Goal: Book appointment/travel/reservation

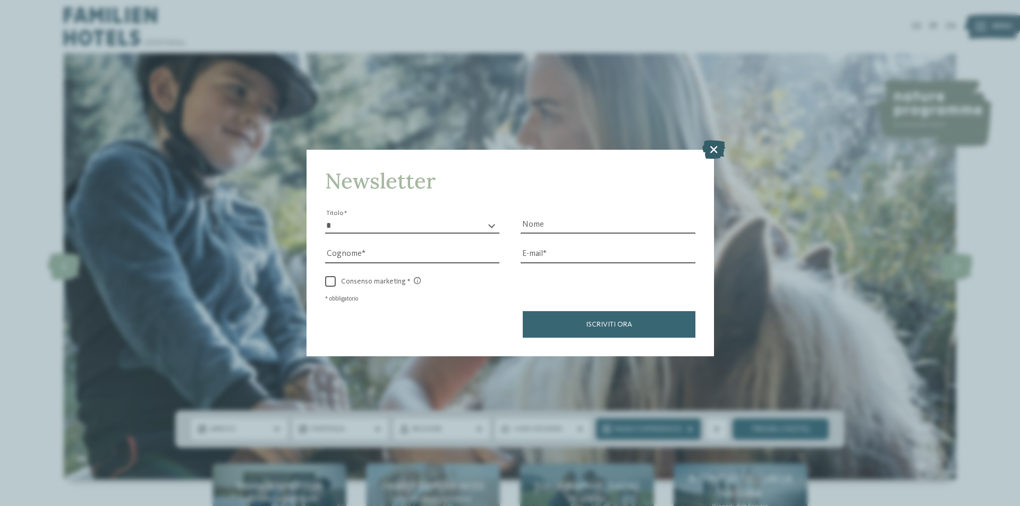
click at [715, 150] on icon at bounding box center [713, 149] width 23 height 19
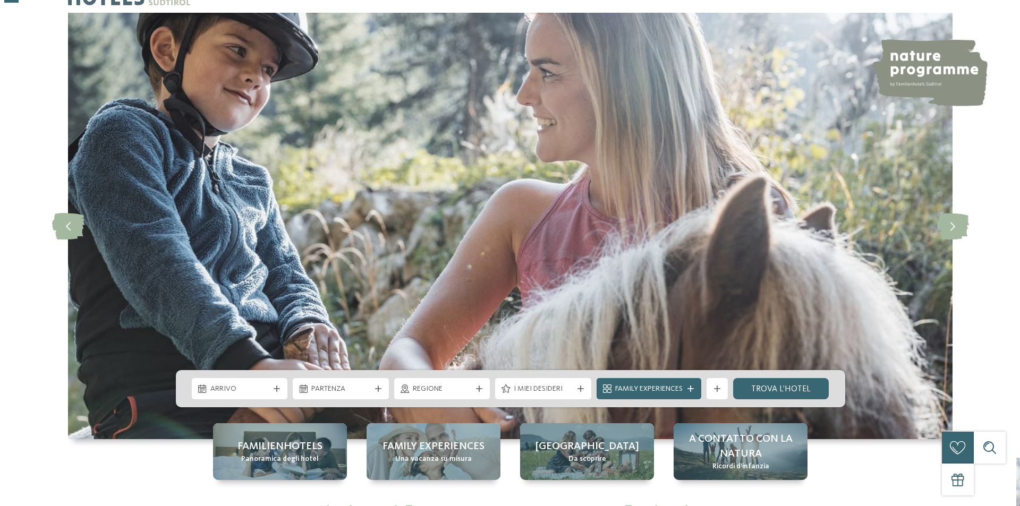
scroll to position [159, 0]
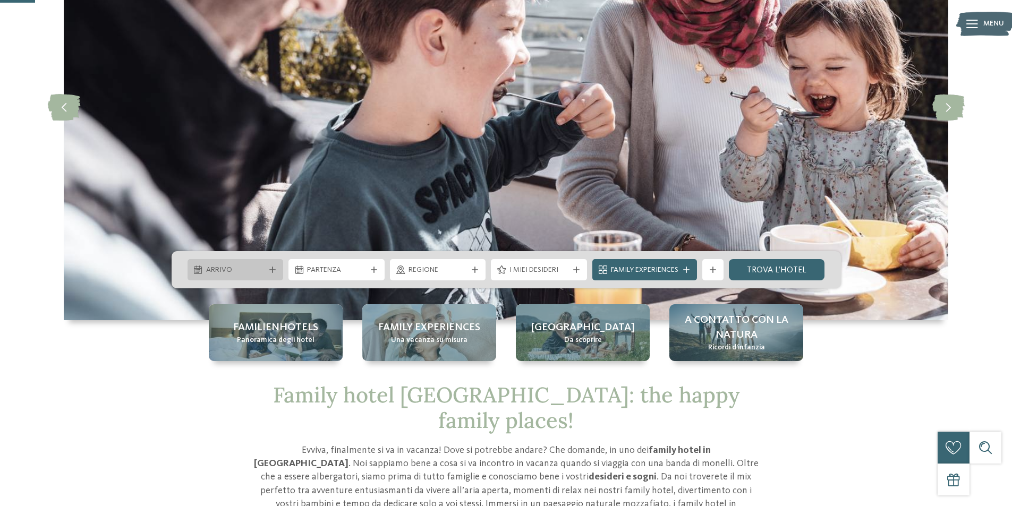
click at [273, 274] on div "Arrivo" at bounding box center [236, 269] width 96 height 21
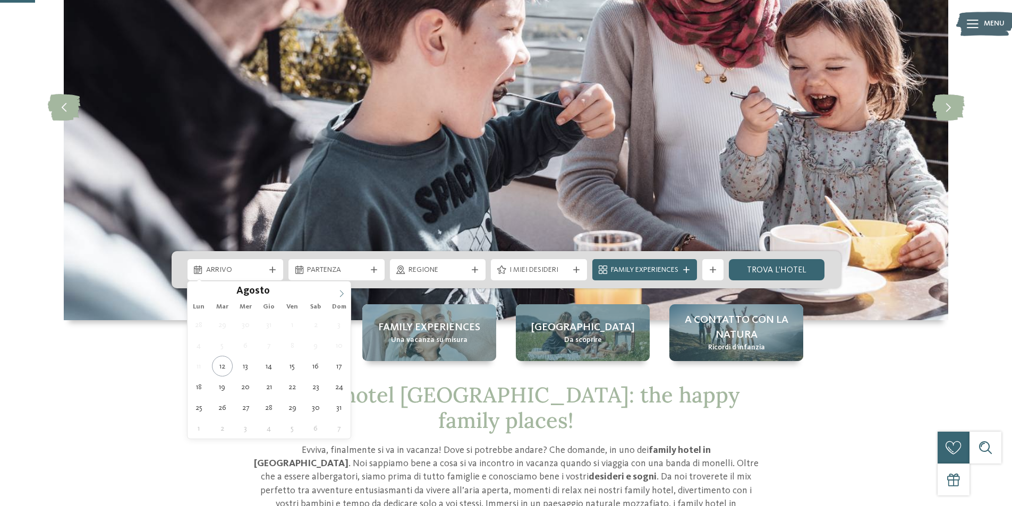
click at [346, 293] on span at bounding box center [342, 291] width 18 height 18
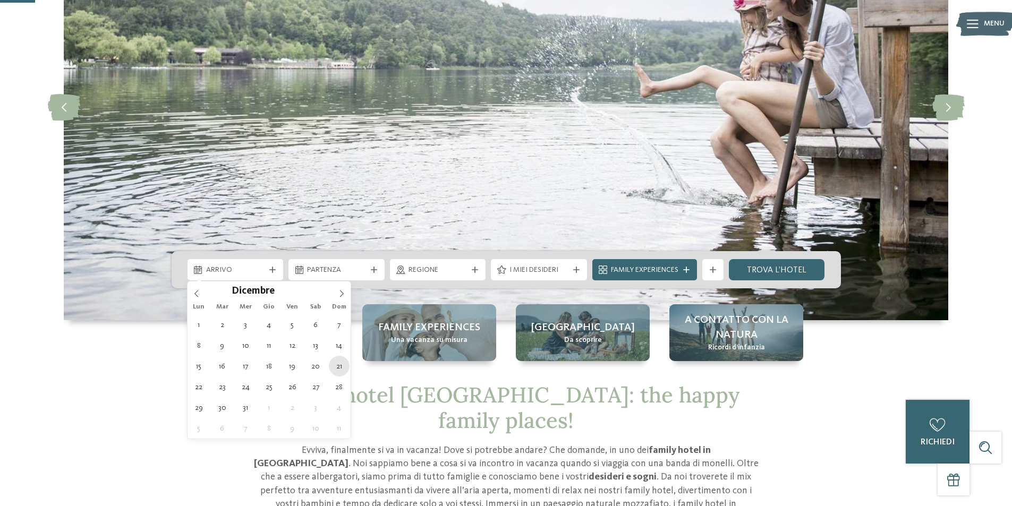
type div "21.12.2025"
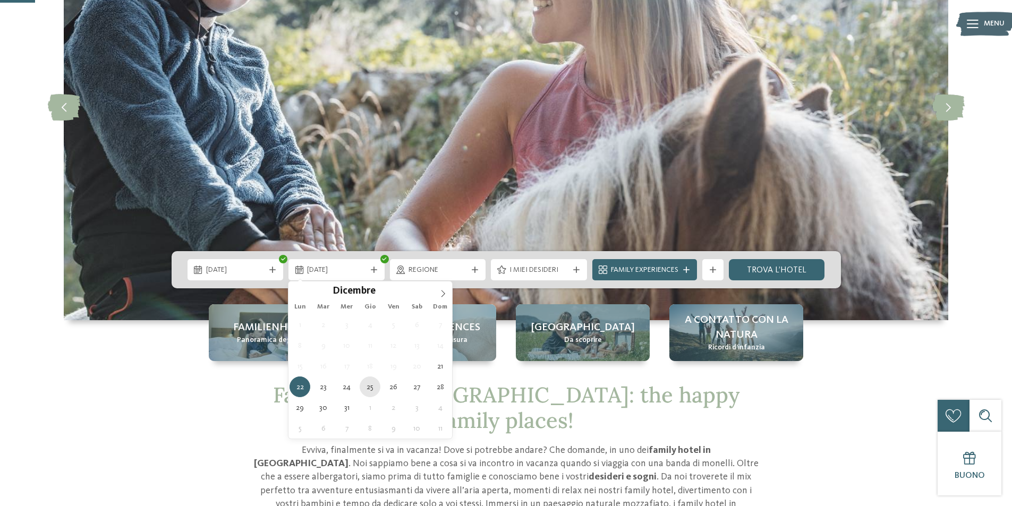
type div "25.12.2025"
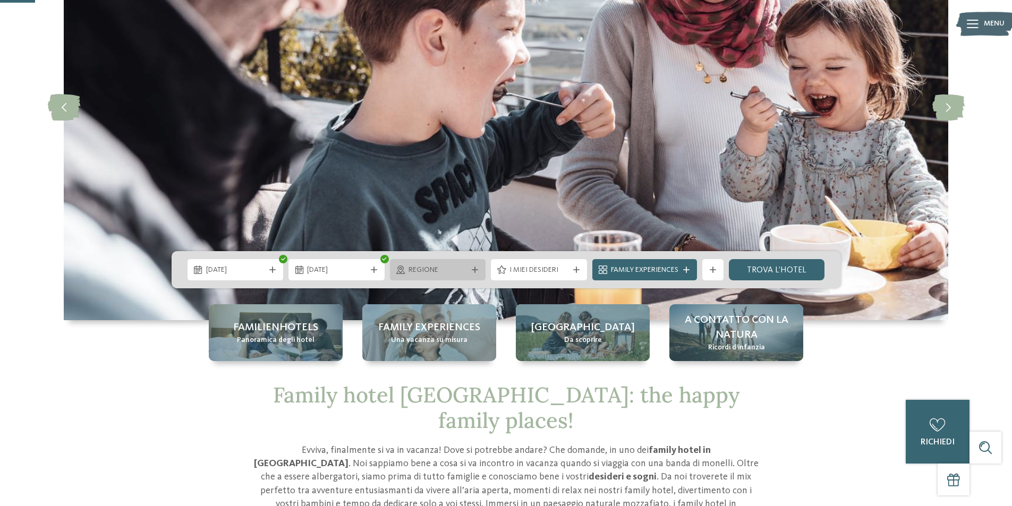
click at [463, 270] on span "Regione" at bounding box center [438, 270] width 59 height 11
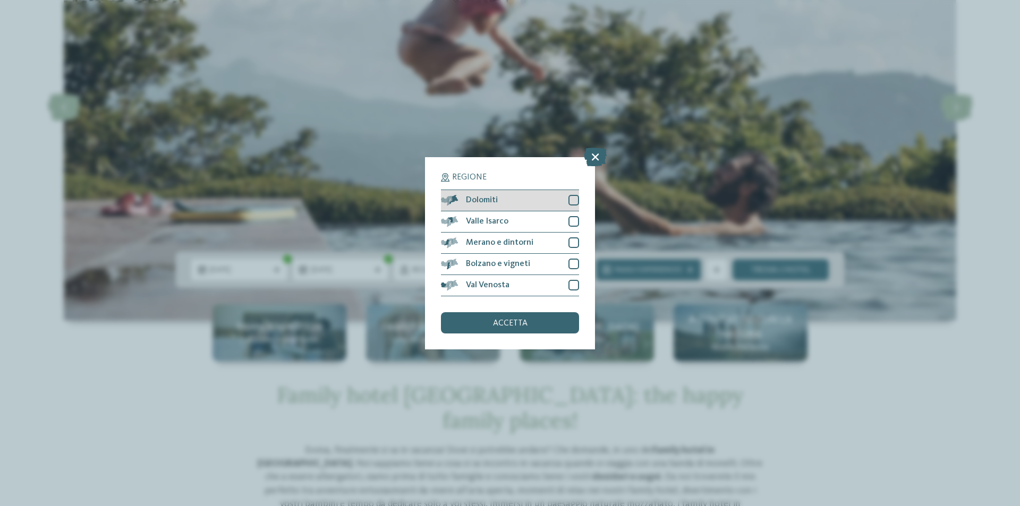
click at [508, 202] on div "Dolomiti" at bounding box center [510, 200] width 138 height 21
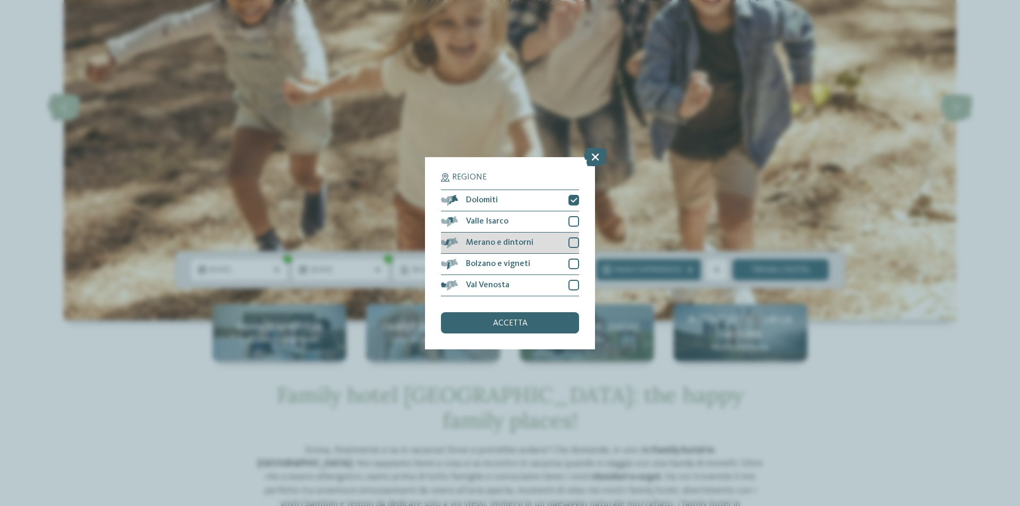
click at [495, 244] on span "Merano e dintorni" at bounding box center [499, 243] width 67 height 9
click at [499, 326] on span "accetta" at bounding box center [510, 323] width 35 height 9
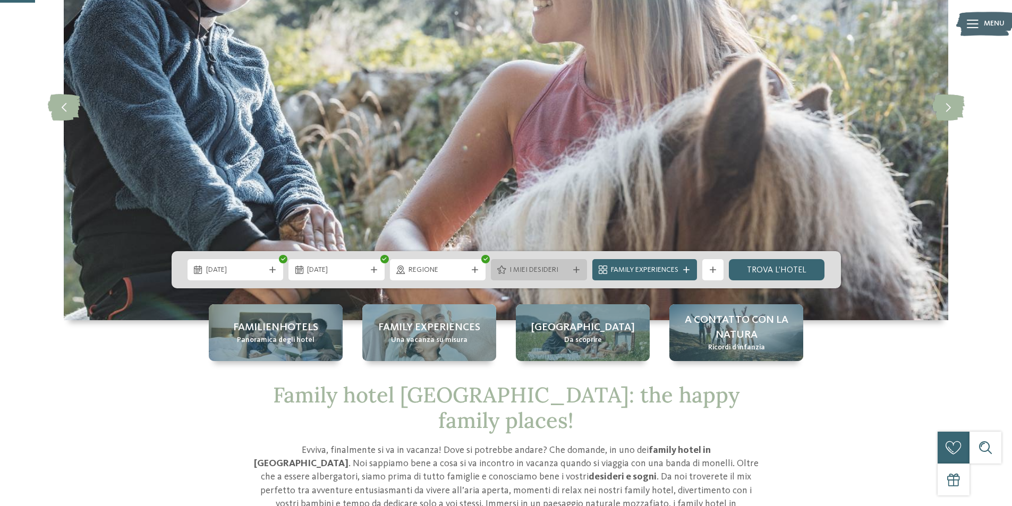
click at [541, 271] on span "I miei desideri" at bounding box center [539, 270] width 59 height 11
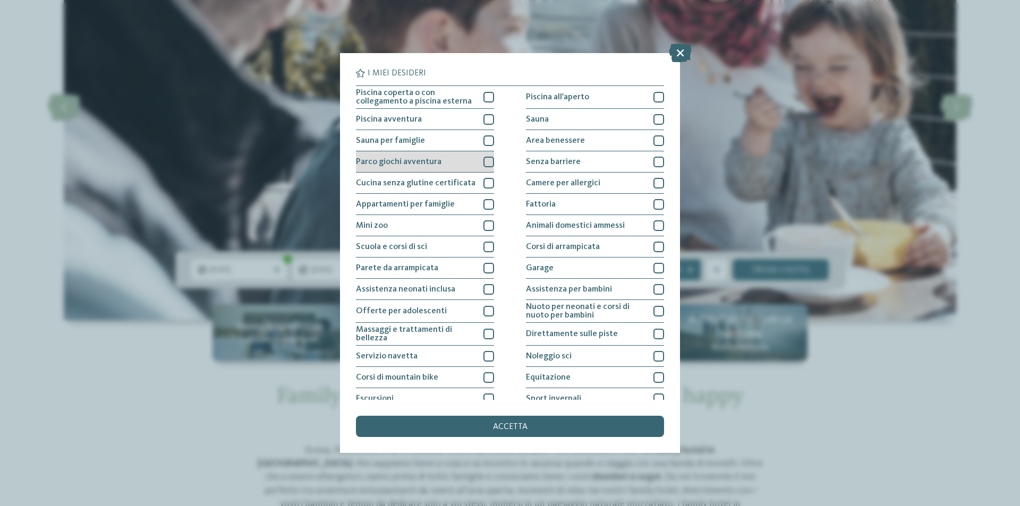
click at [483, 163] on div at bounding box center [488, 162] width 11 height 11
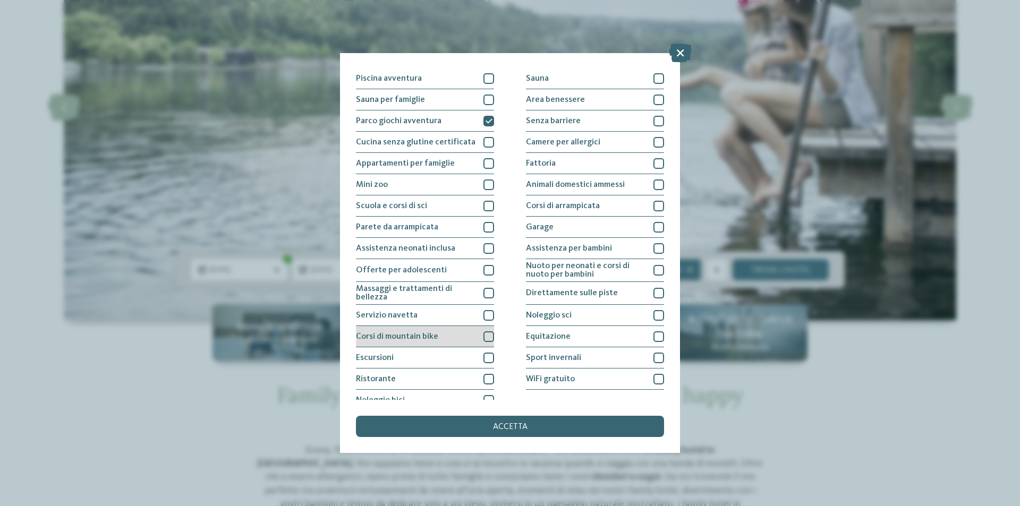
scroll to position [52, 0]
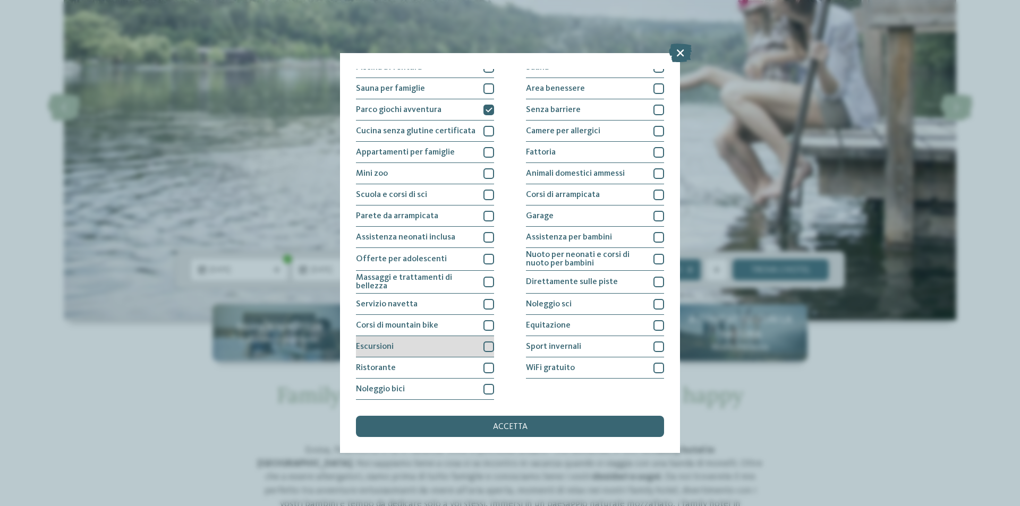
click at [462, 349] on div "Escursioni" at bounding box center [425, 346] width 138 height 21
click at [463, 369] on div "Ristorante" at bounding box center [425, 368] width 138 height 21
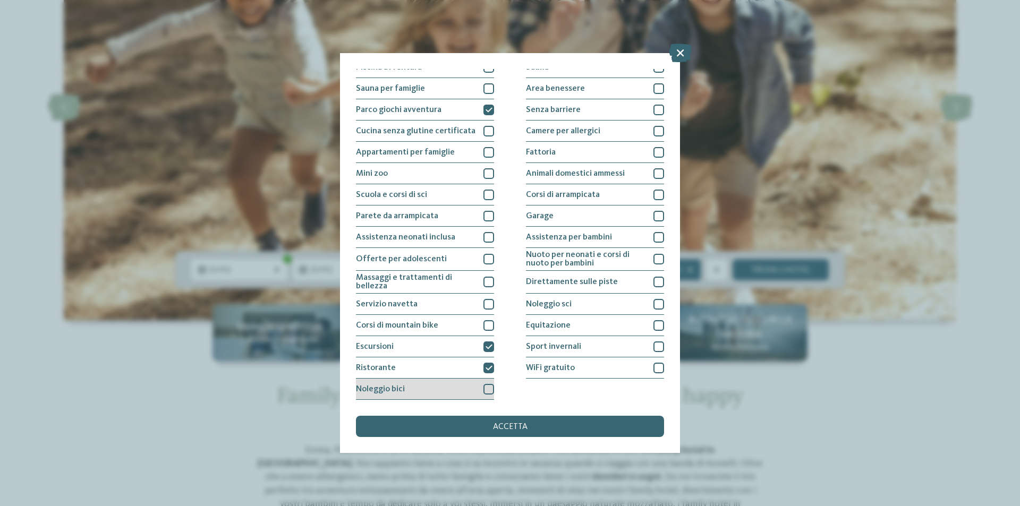
click at [462, 390] on div "Noleggio bici" at bounding box center [425, 389] width 138 height 21
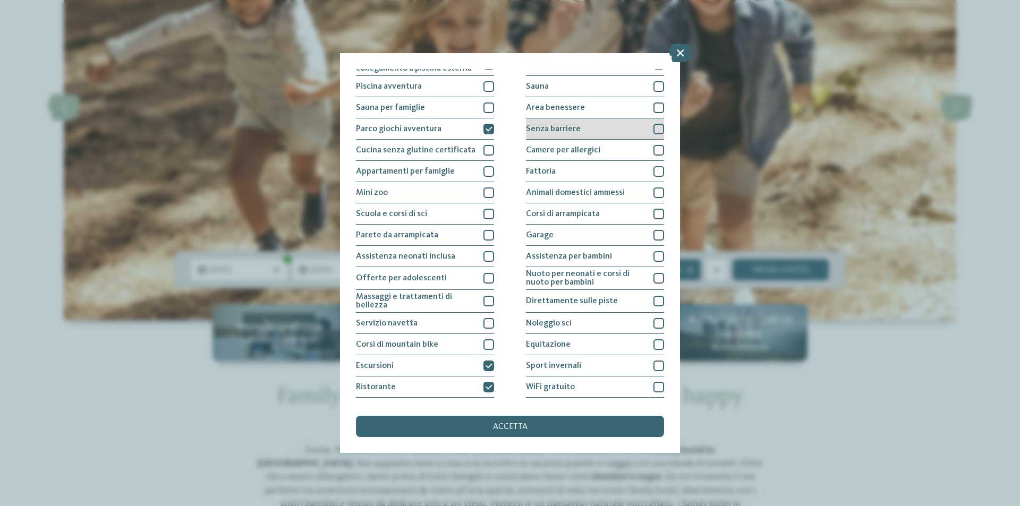
scroll to position [0, 0]
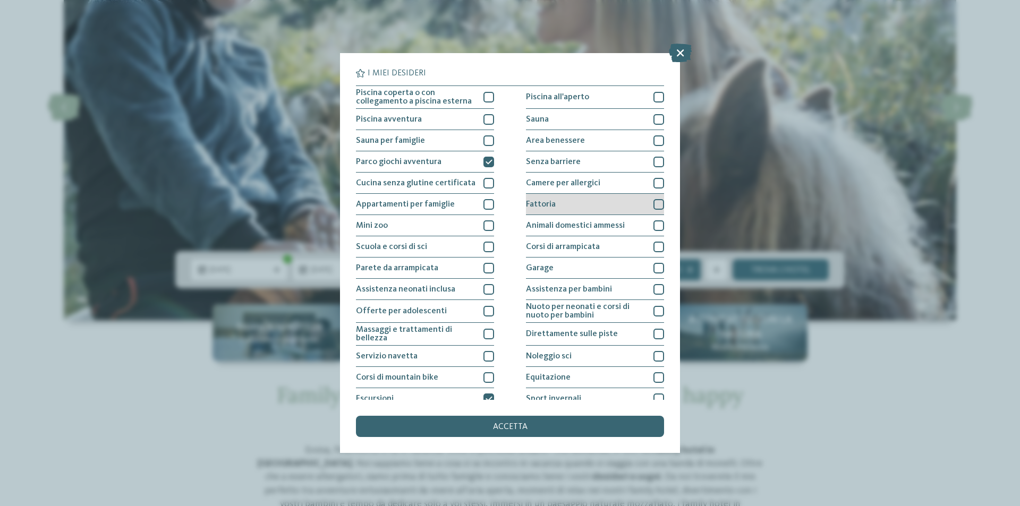
click at [595, 209] on div "Fattoria" at bounding box center [595, 204] width 138 height 21
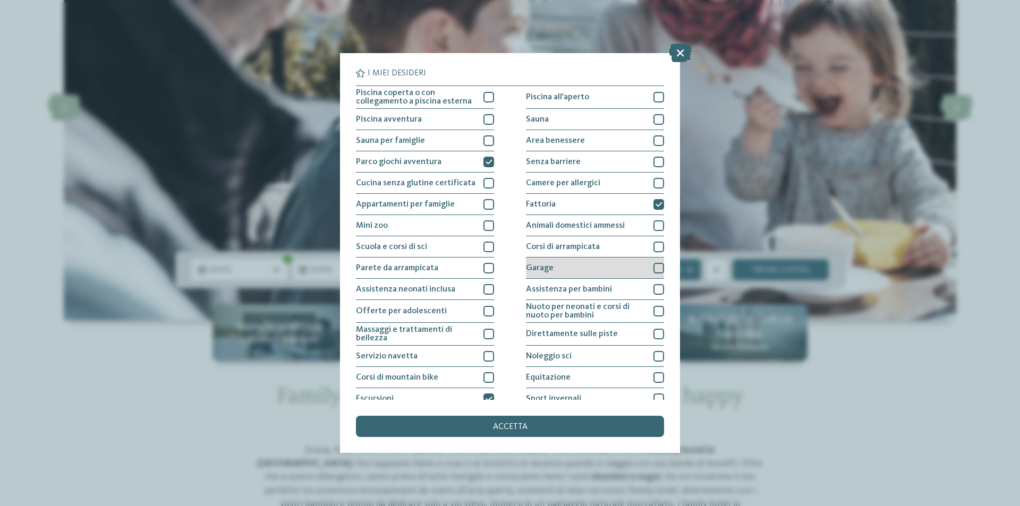
click at [598, 270] on div "Garage" at bounding box center [595, 268] width 138 height 21
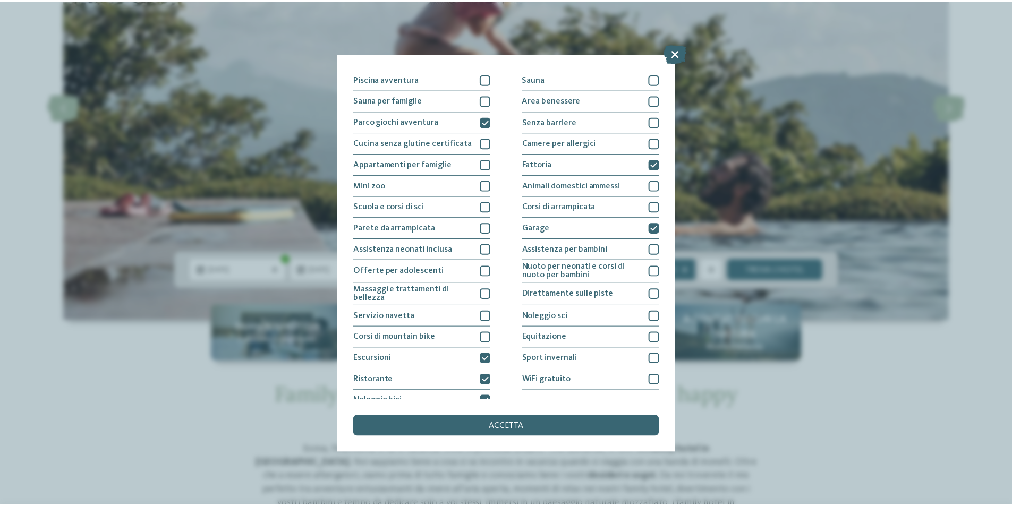
scroll to position [52, 0]
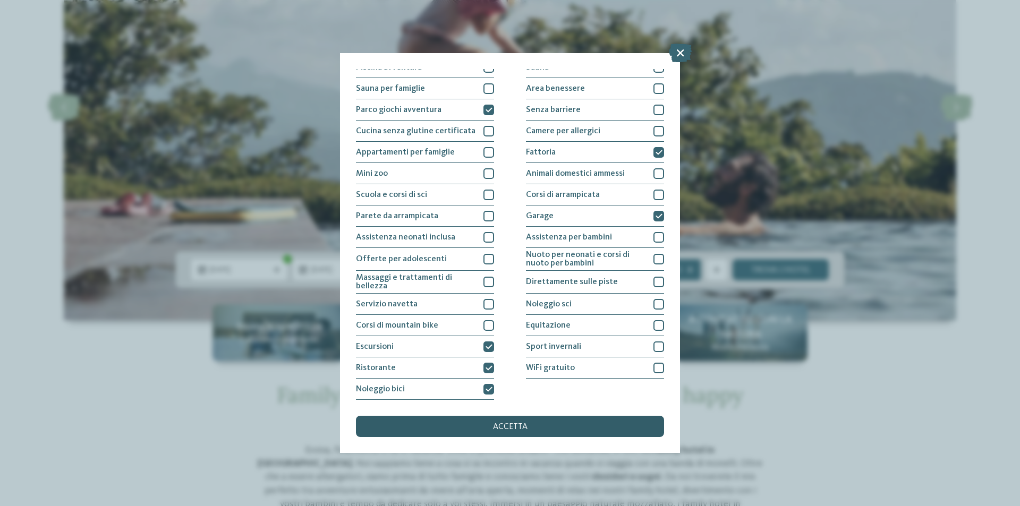
click at [563, 429] on div "accetta" at bounding box center [510, 426] width 308 height 21
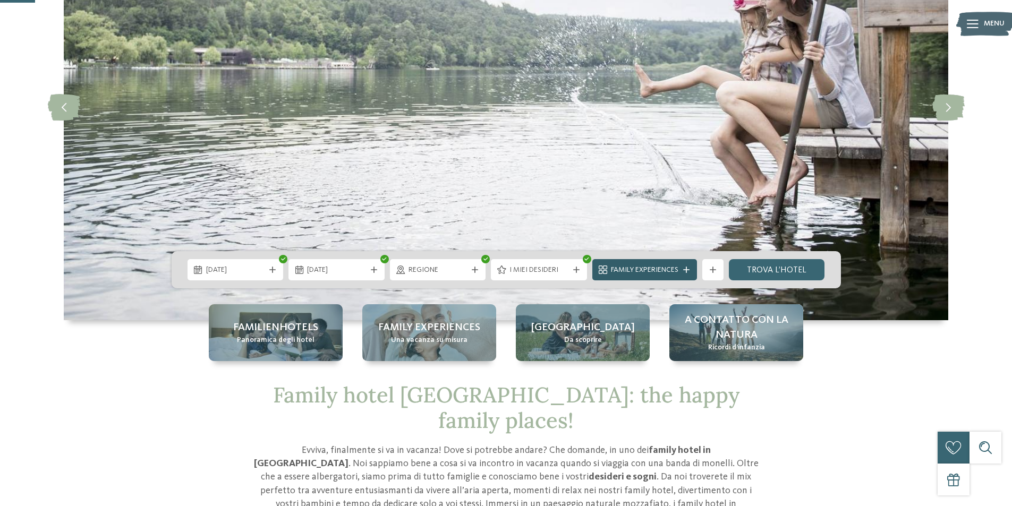
click at [643, 272] on span "Family Experiences" at bounding box center [644, 270] width 67 height 11
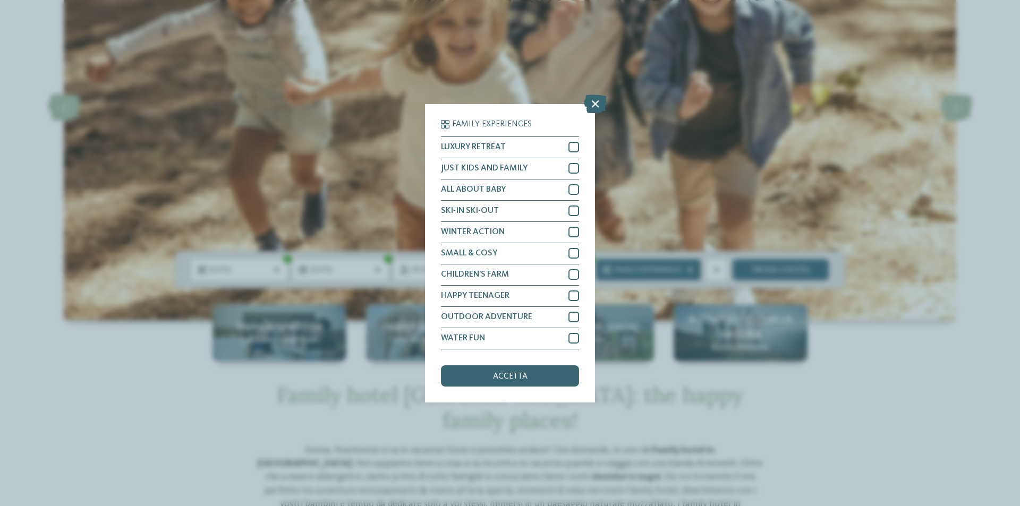
click at [514, 382] on div "accetta" at bounding box center [510, 376] width 138 height 21
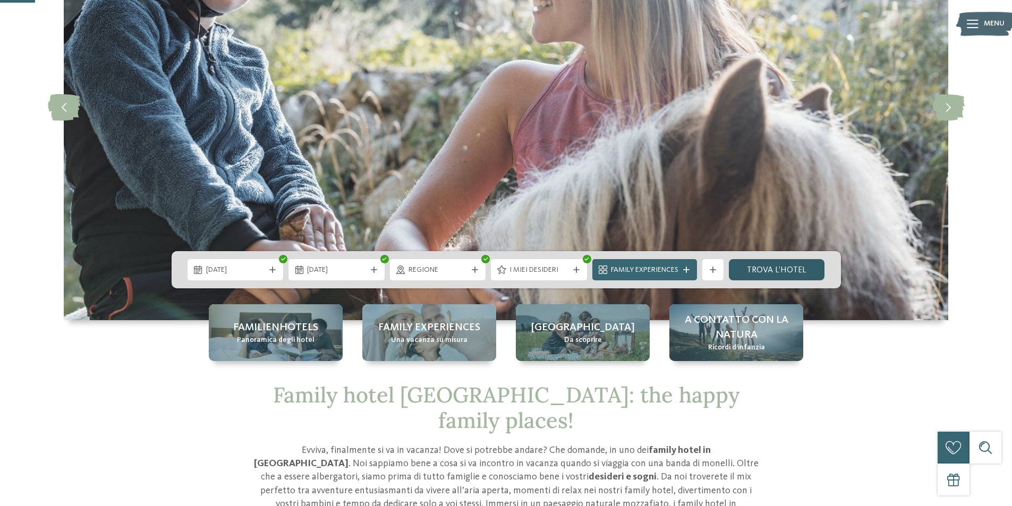
click at [765, 269] on link "trova l’hotel" at bounding box center [777, 269] width 96 height 21
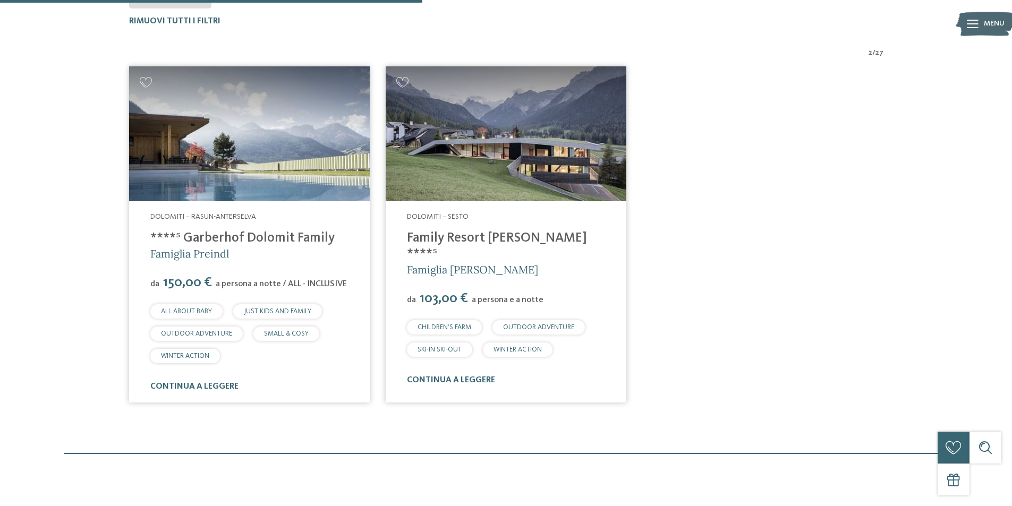
click at [257, 235] on link "****ˢ Garberhof Dolomit Family" at bounding box center [242, 238] width 184 height 13
click at [512, 163] on img at bounding box center [506, 133] width 241 height 135
click at [465, 376] on link "continua a leggere" at bounding box center [451, 380] width 88 height 9
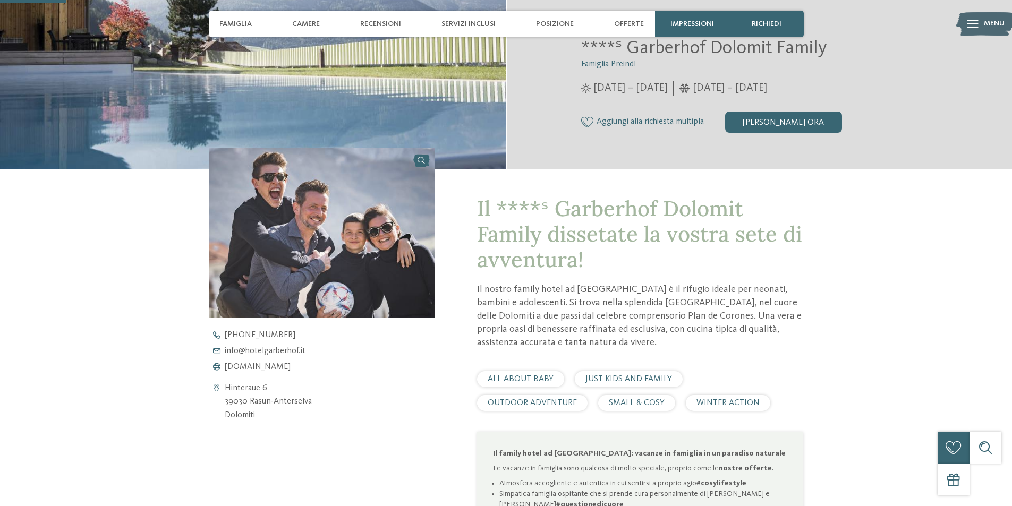
scroll to position [266, 0]
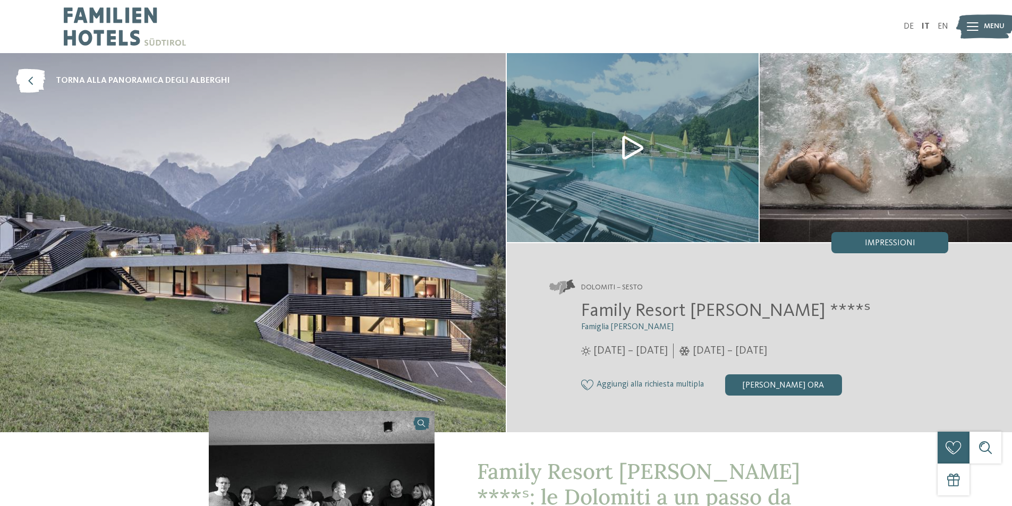
click at [295, 268] on img at bounding box center [253, 242] width 506 height 379
click at [570, 164] on img at bounding box center [633, 147] width 252 height 189
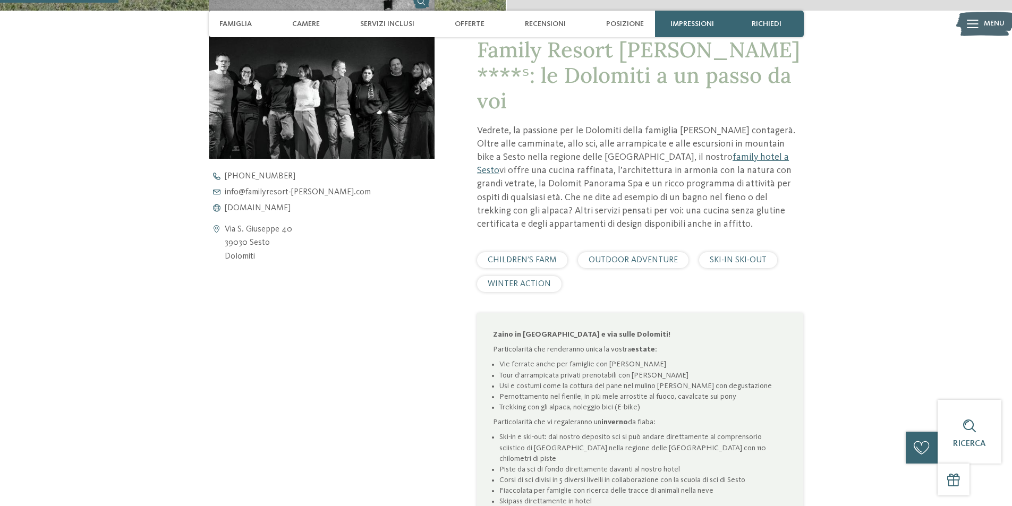
scroll to position [478, 0]
